Goal: Task Accomplishment & Management: Manage account settings

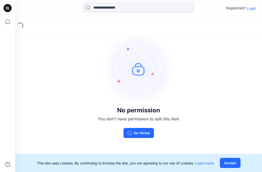
click at [252, 9] on p "Login" at bounding box center [251, 8] width 9 height 5
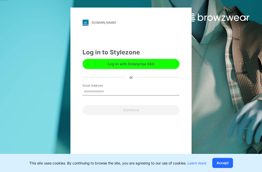
click at [93, 92] on input "Email Address" at bounding box center [130, 92] width 97 height 8
click at [89, 91] on input "Email Address" at bounding box center [130, 92] width 97 height 8
paste input "**********"
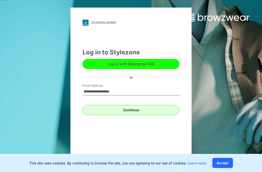
type input "**********"
click at [131, 110] on button "Continue" at bounding box center [130, 110] width 97 height 10
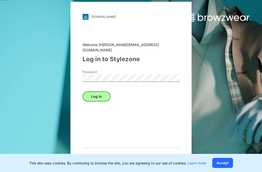
click at [99, 94] on button "Log in" at bounding box center [96, 97] width 28 height 10
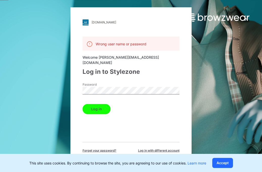
click at [104, 148] on span "Forget your password?" at bounding box center [99, 150] width 34 height 5
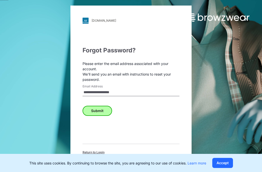
click at [100, 111] on button "Submit" at bounding box center [96, 111] width 29 height 10
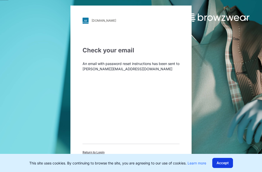
click at [225, 163] on button "Accept" at bounding box center [222, 163] width 21 height 10
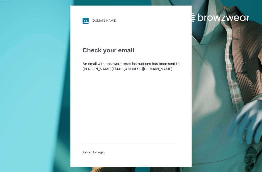
click at [95, 153] on span "Return to Login" at bounding box center [93, 152] width 22 height 5
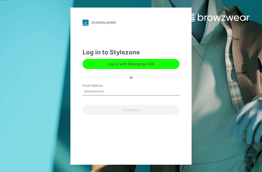
click at [99, 90] on input "Email Address" at bounding box center [130, 92] width 97 height 8
type input "*"
paste input "**********"
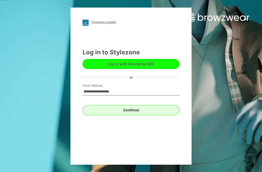
type input "**********"
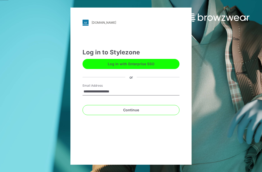
click at [133, 111] on button "Continue" at bounding box center [130, 110] width 97 height 10
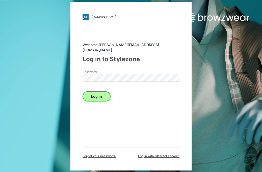
click at [95, 94] on button "Log in" at bounding box center [96, 97] width 28 height 10
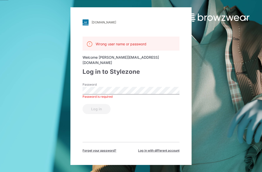
click at [144, 102] on div "Log in" at bounding box center [130, 108] width 97 height 12
click at [97, 104] on button "Log in" at bounding box center [96, 109] width 28 height 10
click at [103, 148] on span "Forget your password?" at bounding box center [99, 150] width 34 height 5
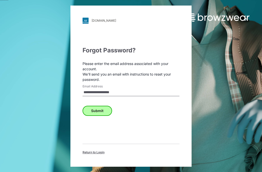
click at [98, 112] on button "Submit" at bounding box center [96, 111] width 29 height 10
